Goal: Check status: Check status

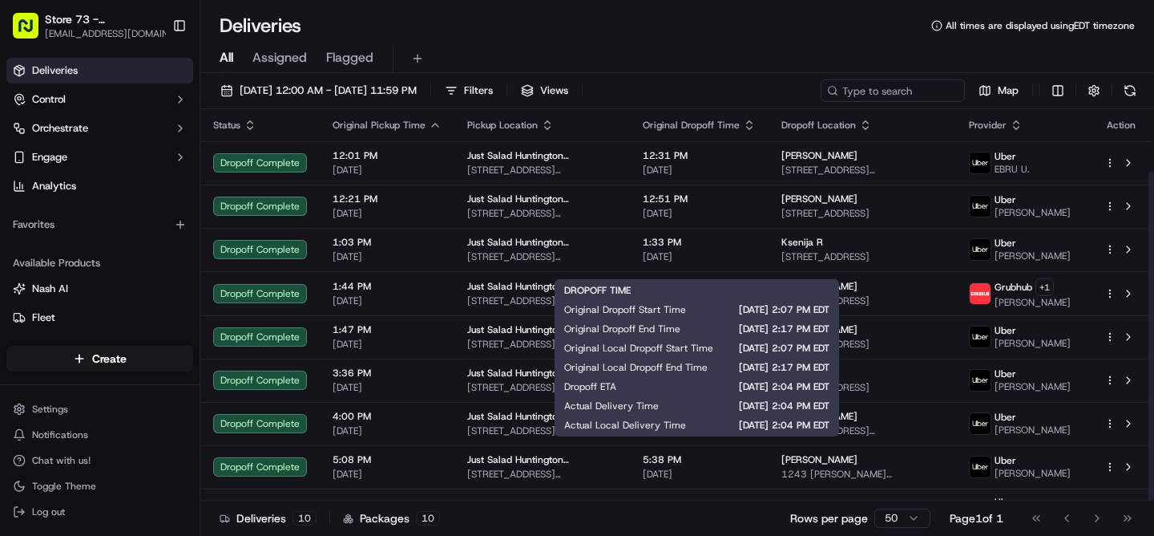
scroll to position [75, 0]
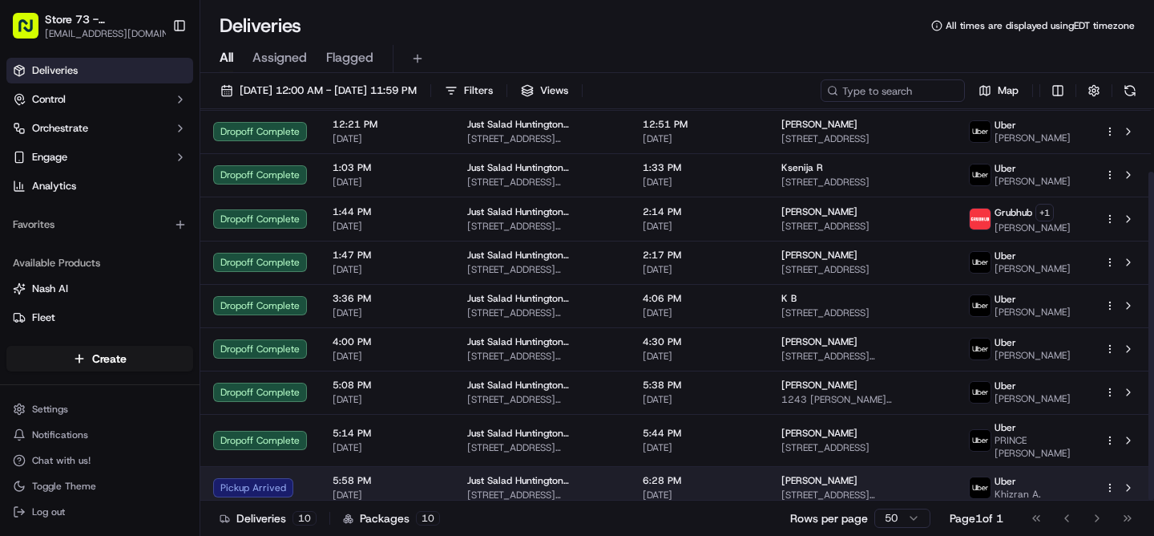
click at [738, 488] on span "[DATE]" at bounding box center [699, 494] width 113 height 13
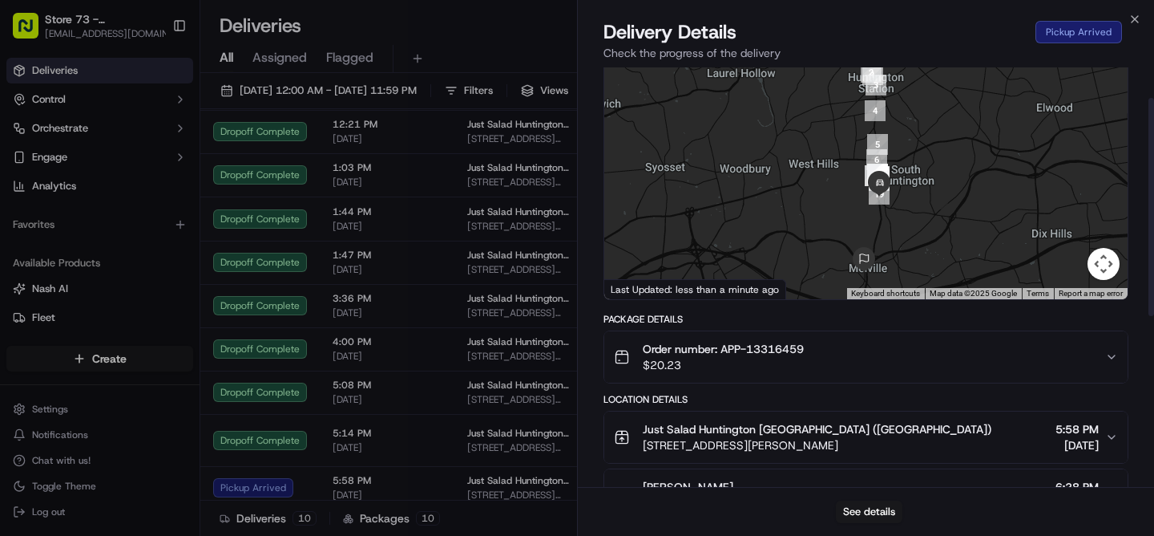
scroll to position [32, 0]
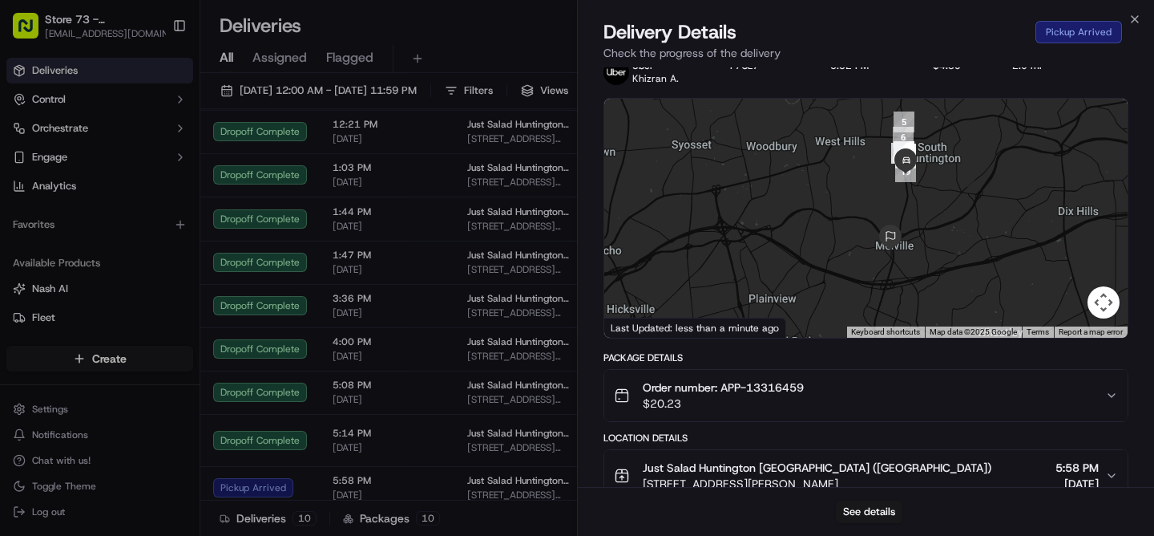
drag, startPoint x: 926, startPoint y: 199, endPoint x: 924, endPoint y: 236, distance: 36.9
click at [924, 236] on div at bounding box center [866, 218] width 524 height 239
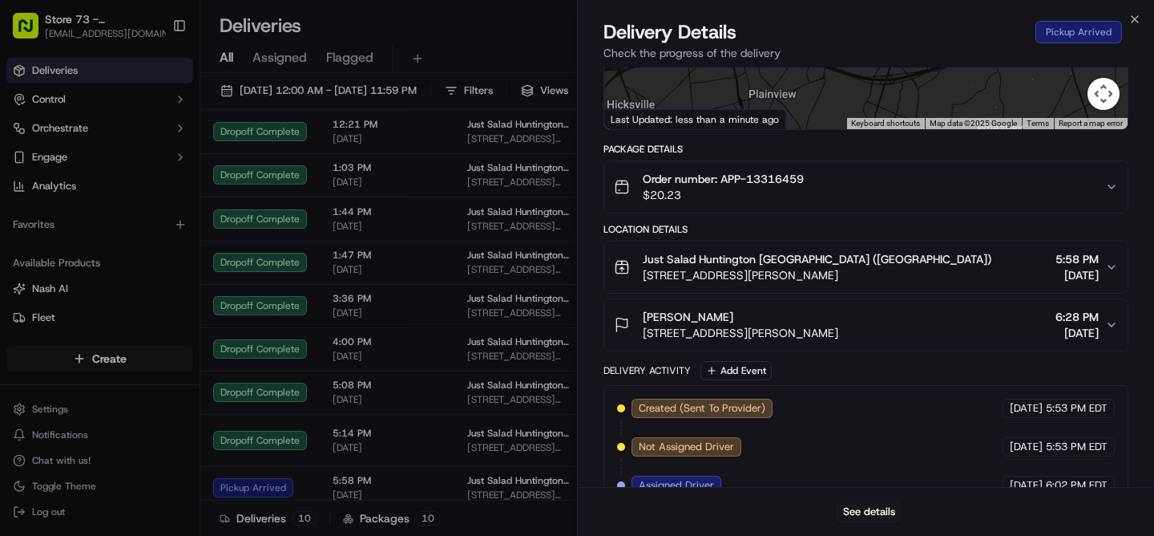
scroll to position [276, 0]
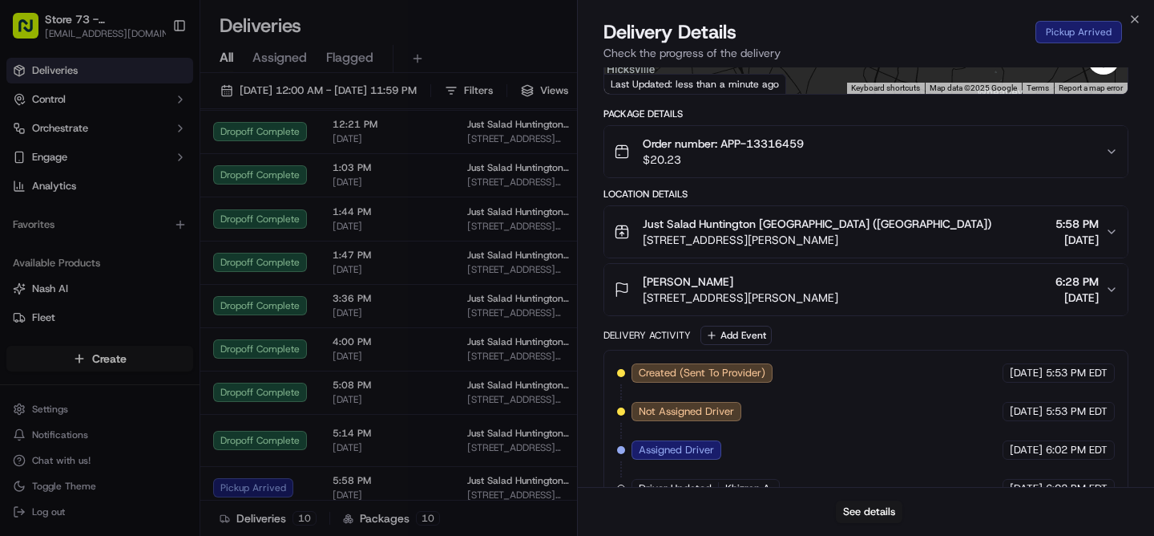
click at [837, 295] on span "[STREET_ADDRESS][PERSON_NAME]" at bounding box center [741, 297] width 196 height 16
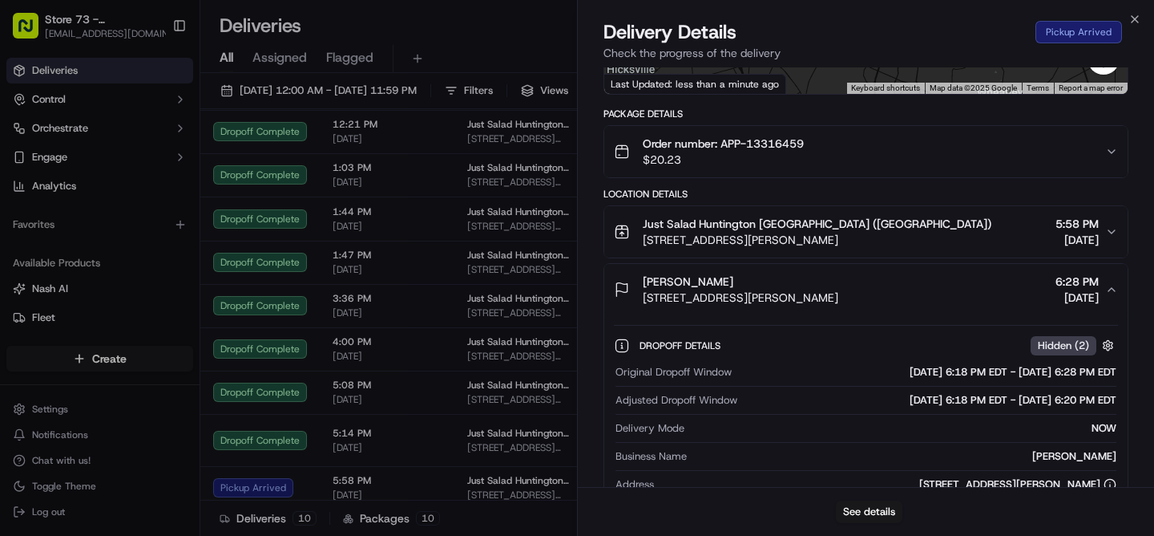
click at [823, 240] on span "[STREET_ADDRESS][PERSON_NAME]" at bounding box center [817, 240] width 349 height 16
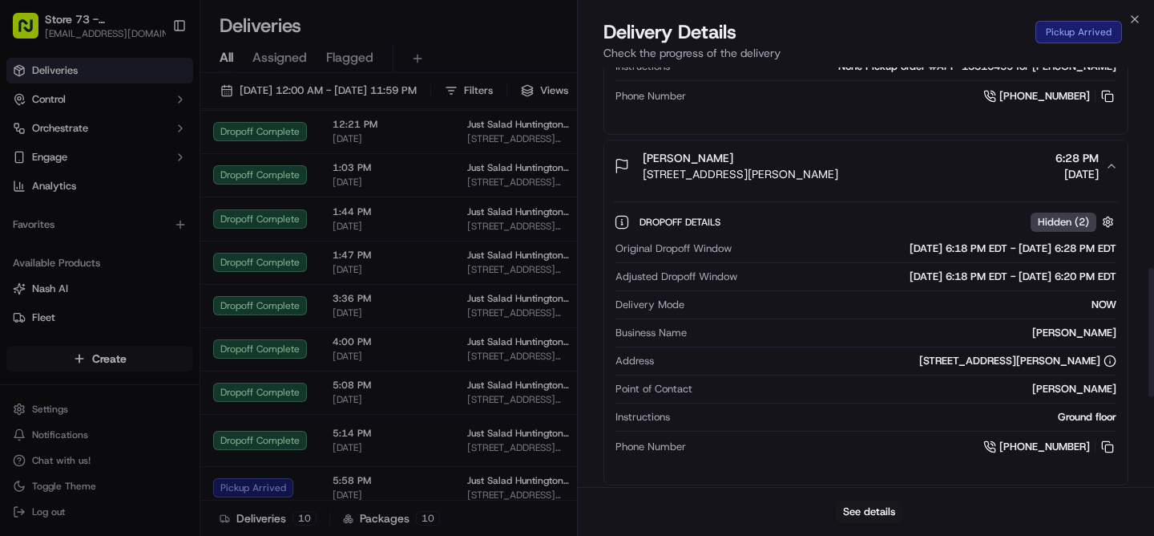
scroll to position [650, 0]
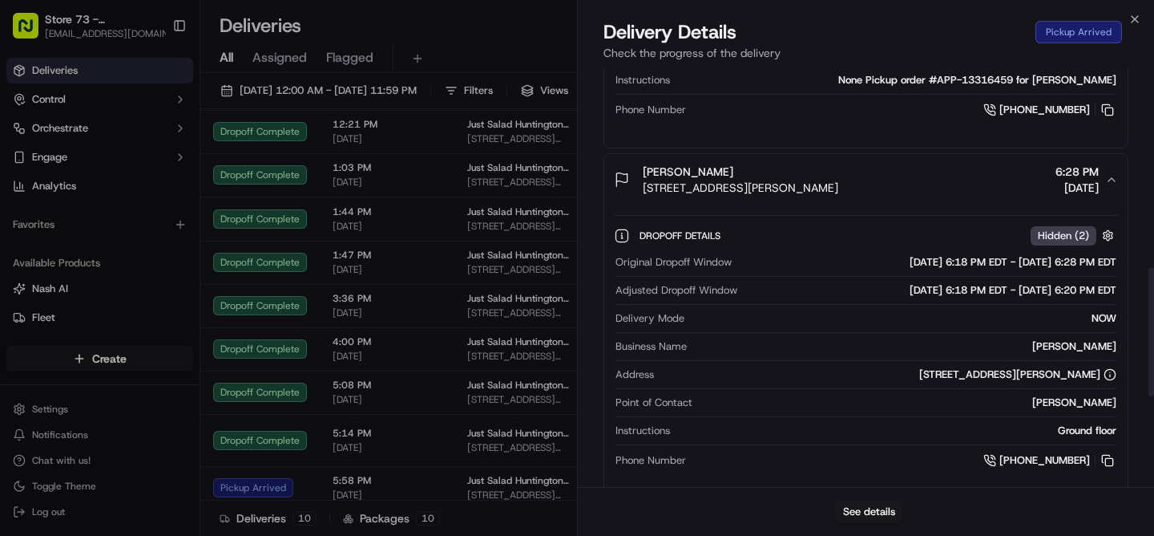
click at [839, 177] on div "[PERSON_NAME]" at bounding box center [741, 172] width 196 height 16
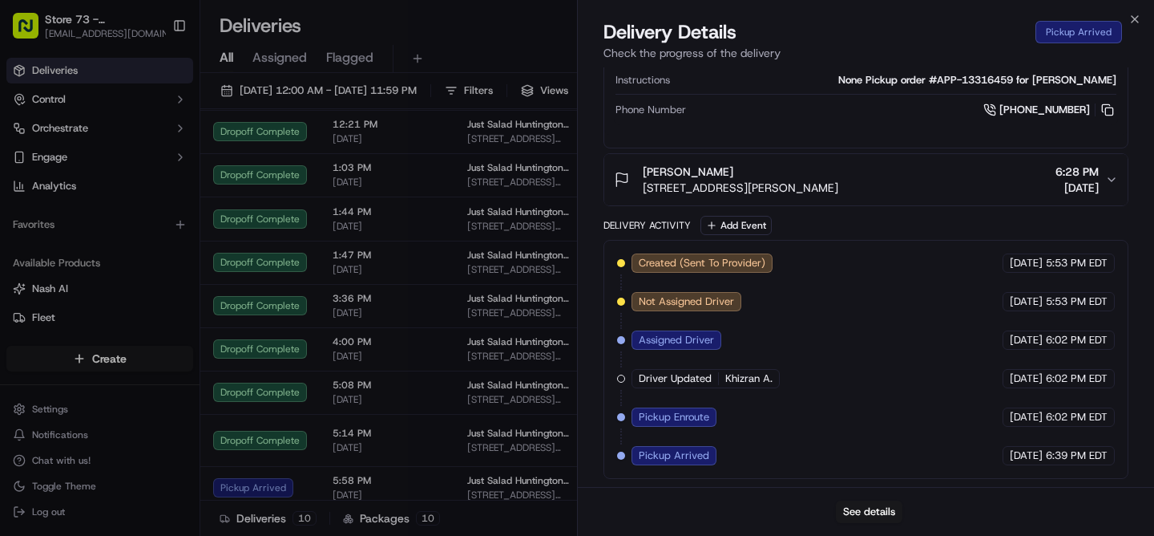
click at [836, 174] on div "[PERSON_NAME]" at bounding box center [741, 172] width 196 height 16
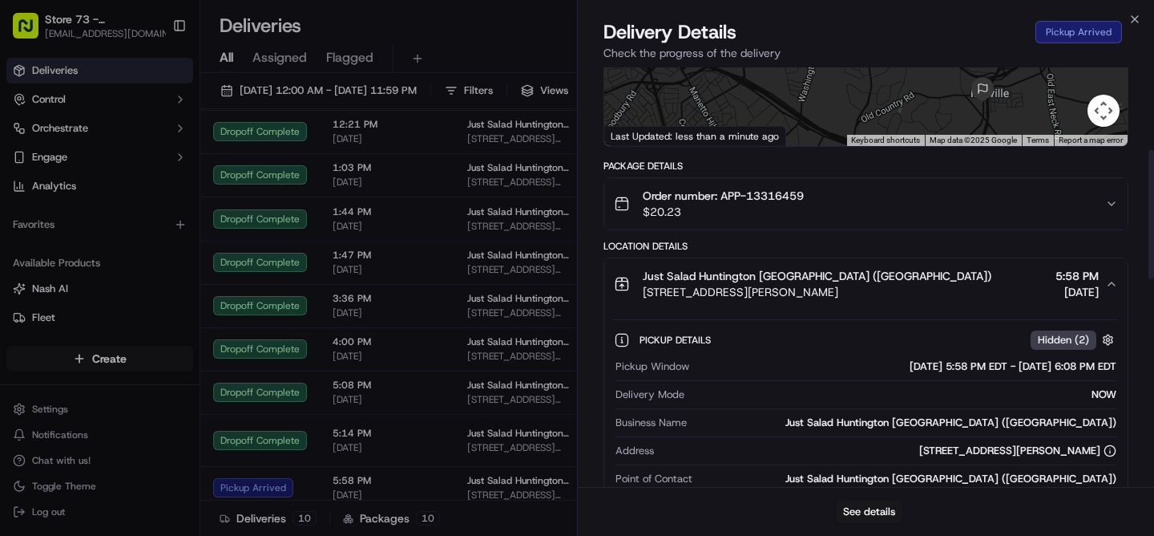
scroll to position [0, 0]
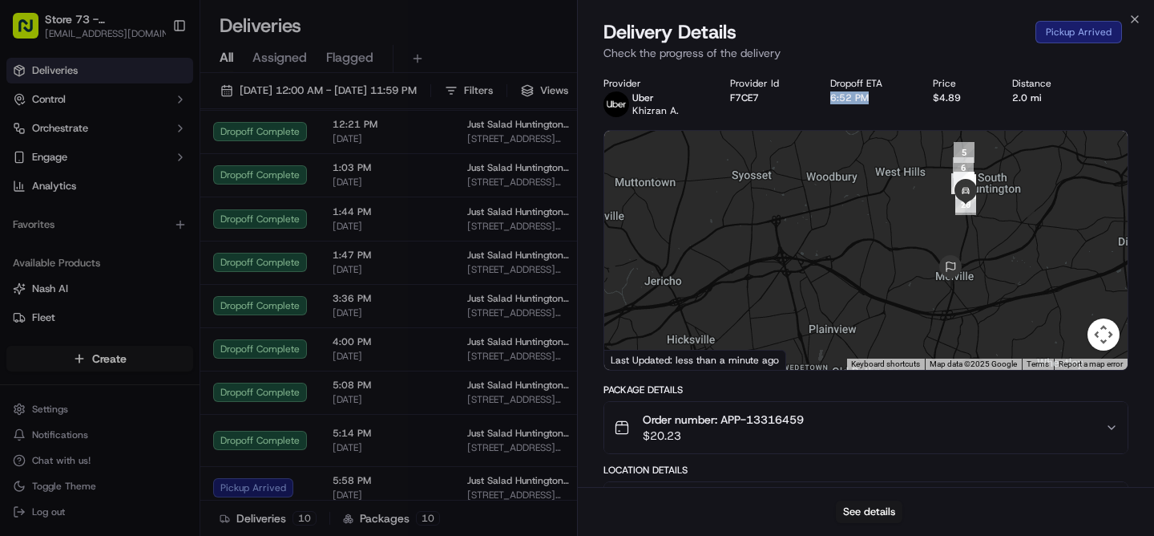
drag, startPoint x: 886, startPoint y: 107, endPoint x: 823, endPoint y: 99, distance: 62.9
click at [823, 99] on div "Provider [PERSON_NAME] Provider Id F7CE7 Dropoff ETA 6:52 PM Price $4.89 Distan…" at bounding box center [866, 97] width 525 height 40
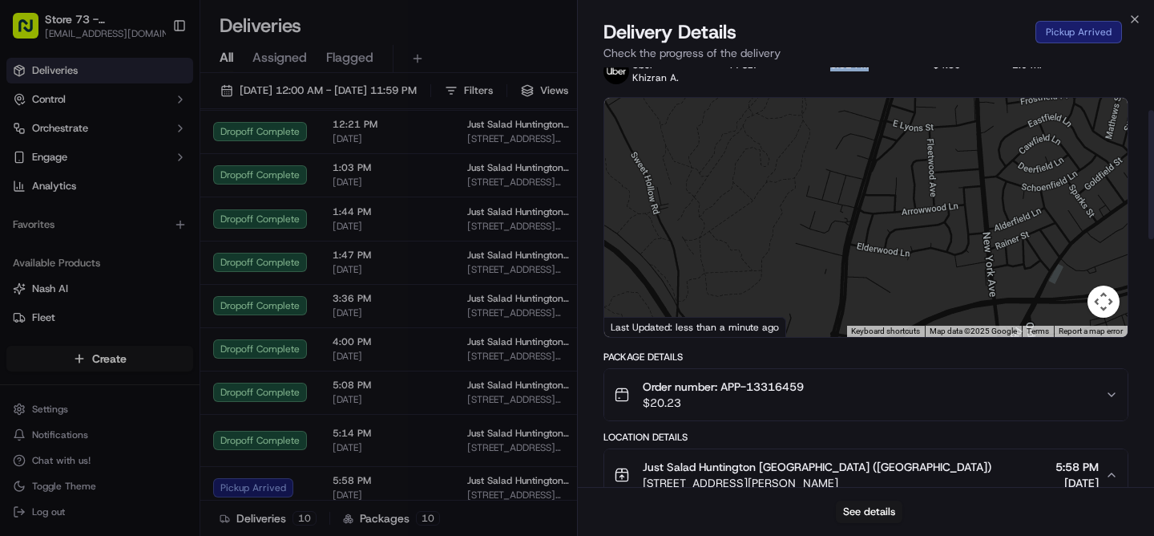
scroll to position [4, 0]
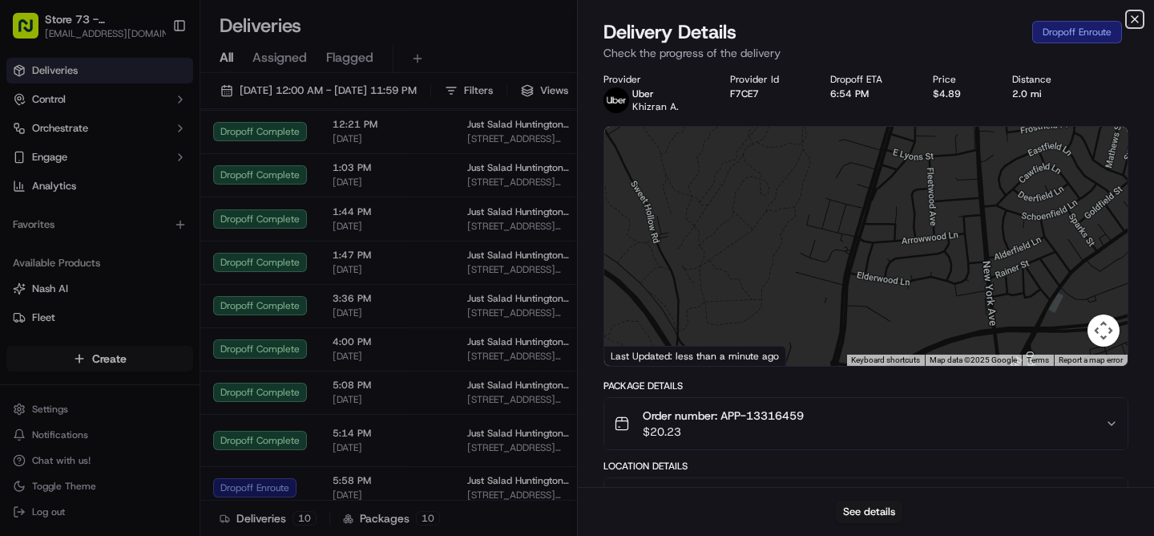
click at [1138, 25] on icon "button" at bounding box center [1135, 19] width 13 height 13
